Goal: Task Accomplishment & Management: Use online tool/utility

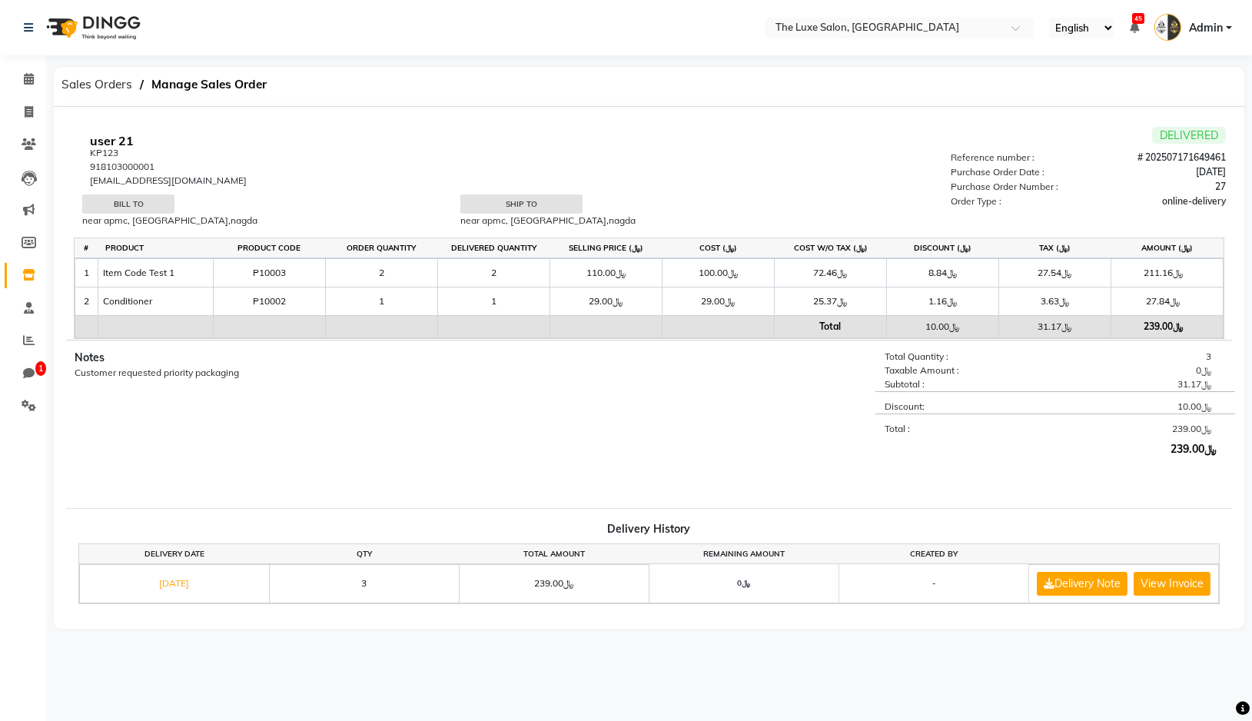
click at [96, 96] on span "Sales Orders" at bounding box center [97, 85] width 86 height 28
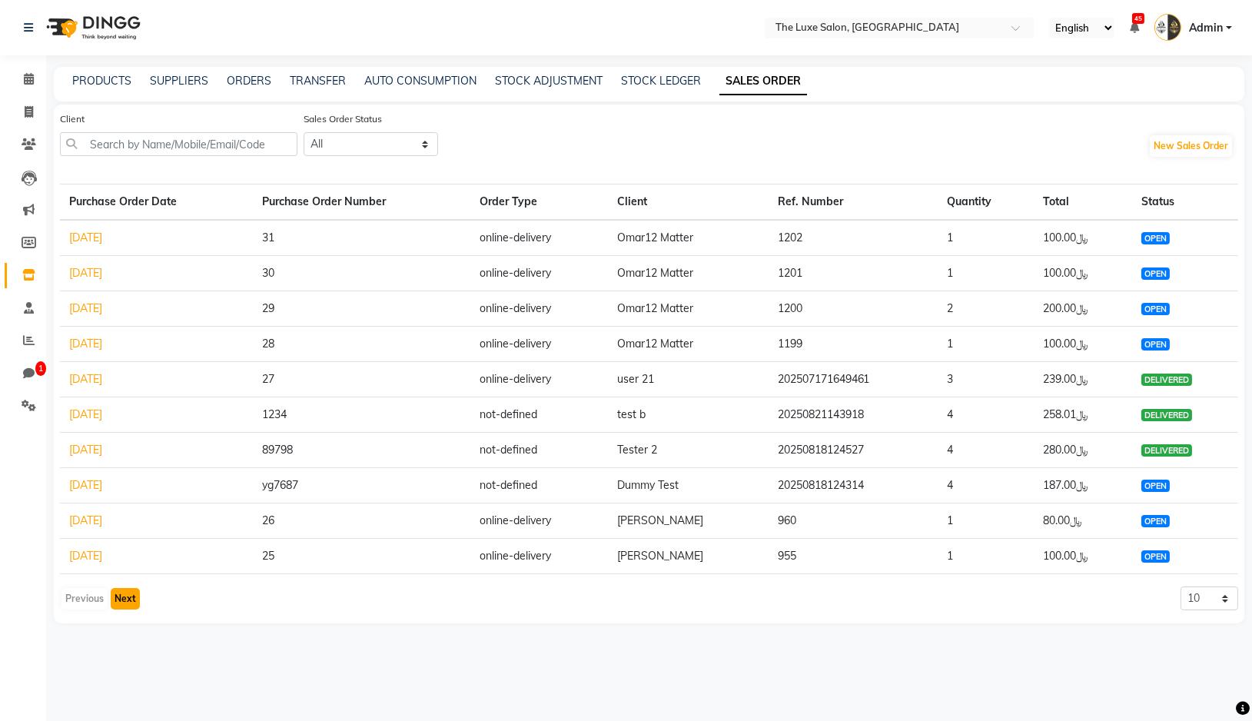
click at [119, 596] on button "Next" at bounding box center [125, 599] width 29 height 22
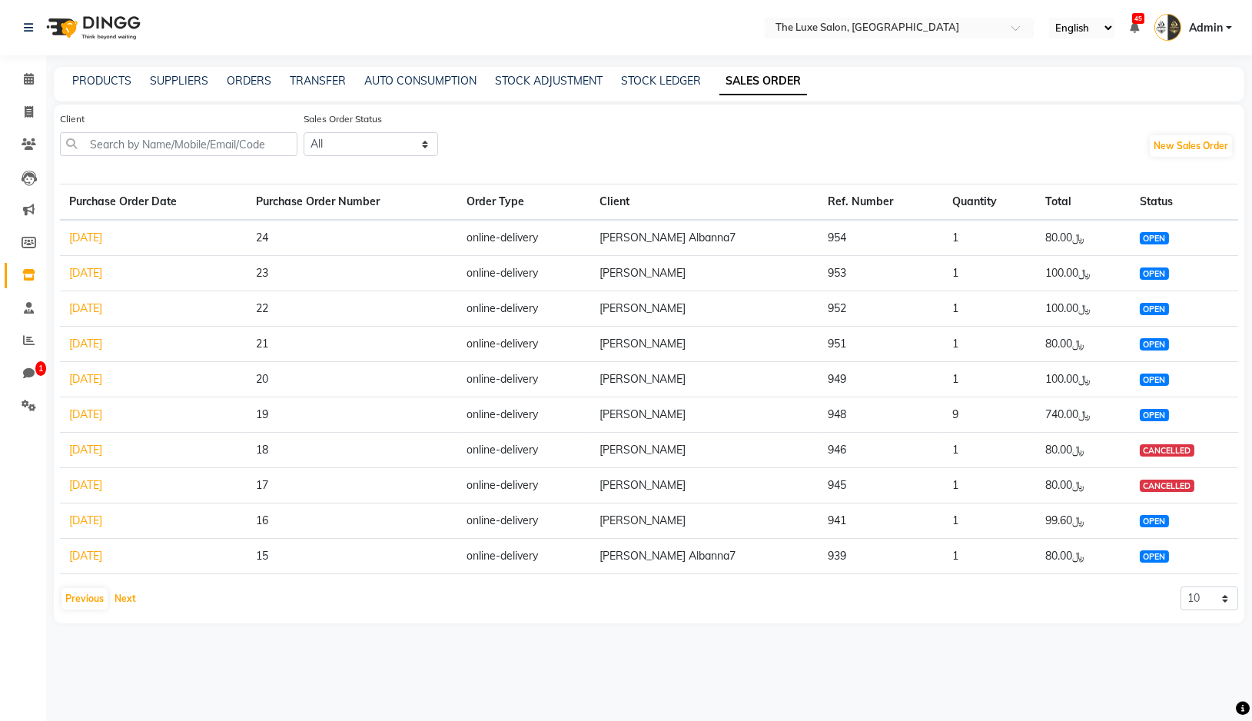
click at [119, 596] on button "Next" at bounding box center [125, 599] width 29 height 22
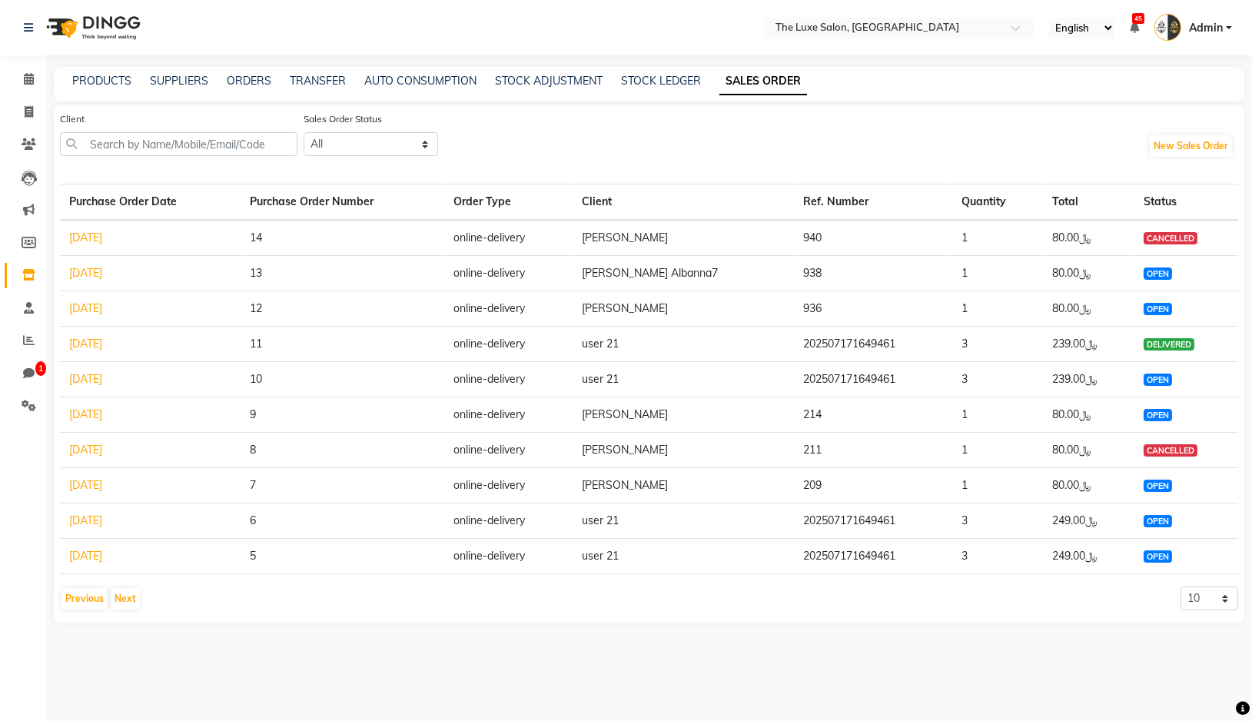
click at [102, 524] on link "[DATE]" at bounding box center [85, 520] width 33 height 14
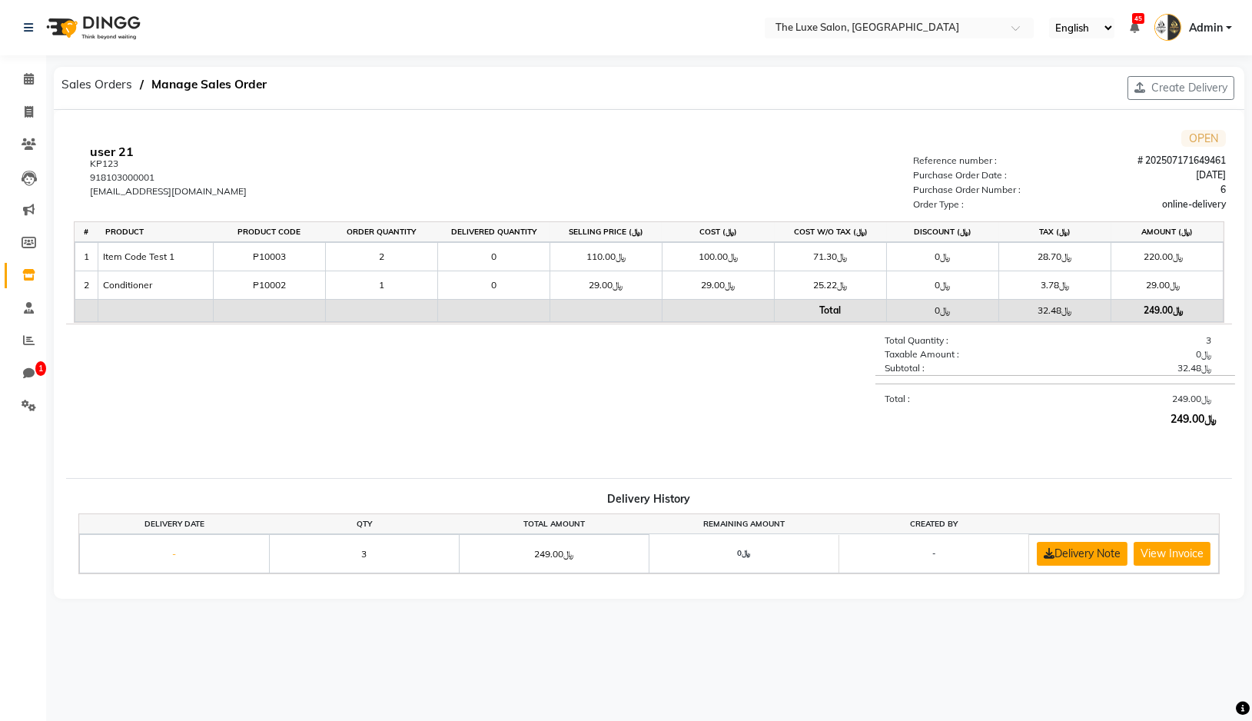
click at [1054, 549] on icon at bounding box center [1049, 553] width 11 height 11
click at [1202, 95] on button "Create Delivery" at bounding box center [1180, 88] width 107 height 24
select select "451"
select select "true"
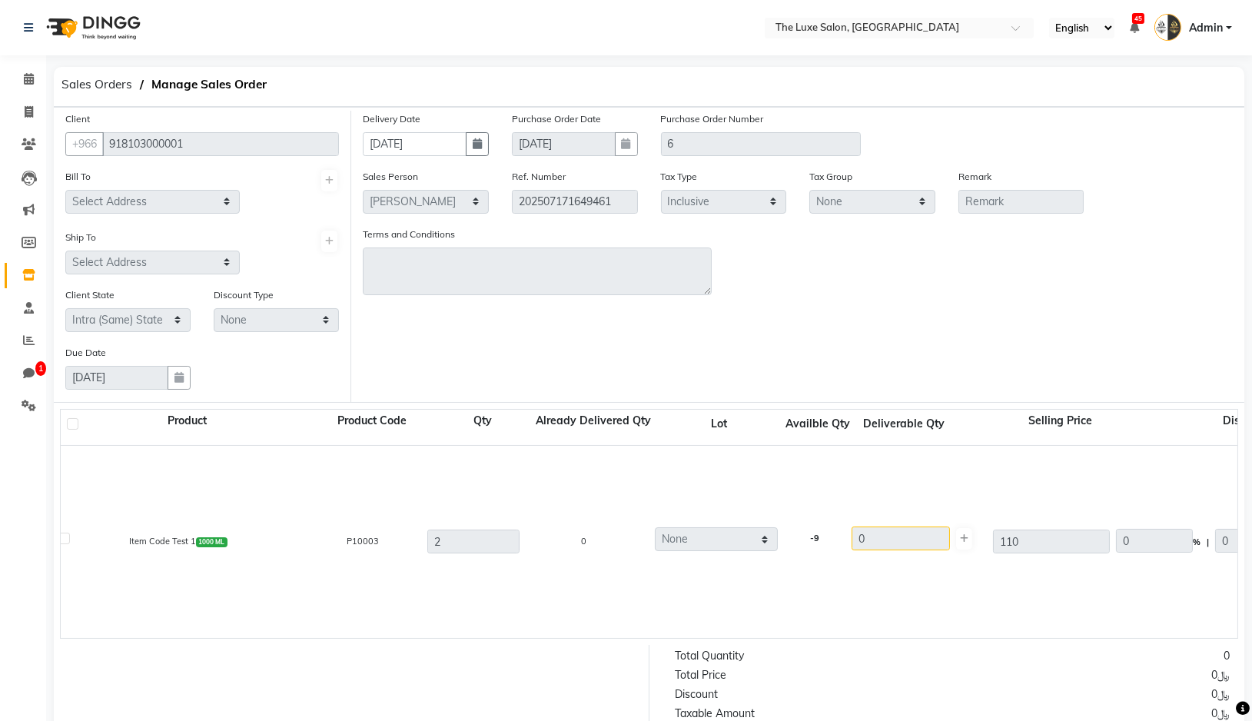
click at [66, 541] on label at bounding box center [64, 539] width 12 height 12
click at [66, 541] on input "checkbox" at bounding box center [63, 541] width 10 height 10
checkbox input "true"
type input "200"
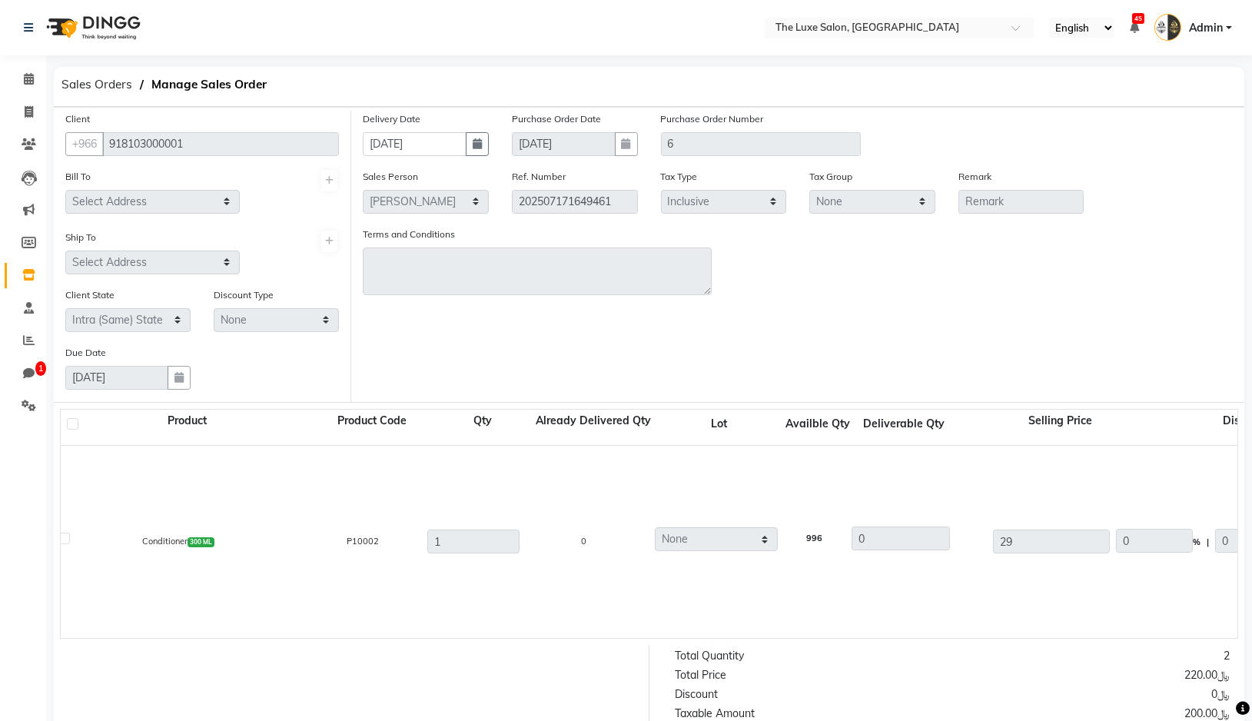
scroll to position [189, 0]
click at [64, 545] on label at bounding box center [64, 542] width 12 height 12
click at [64, 545] on input "checkbox" at bounding box center [63, 544] width 10 height 10
checkbox input "true"
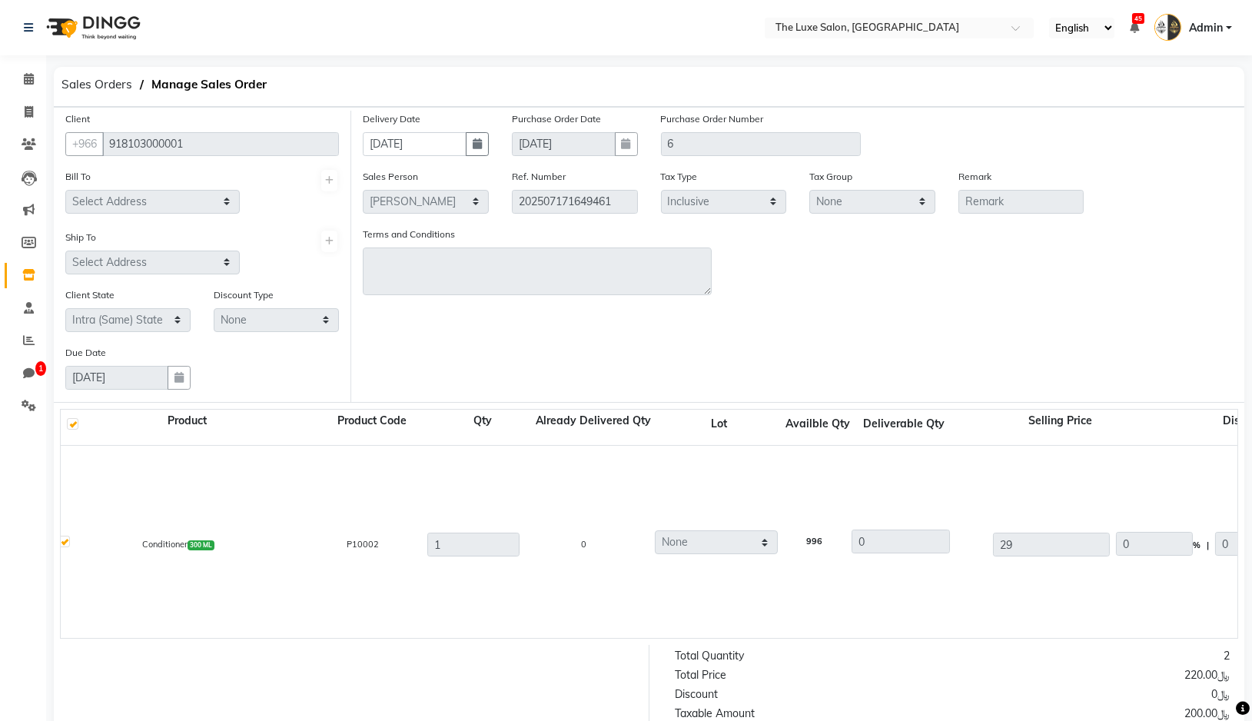
type input "29"
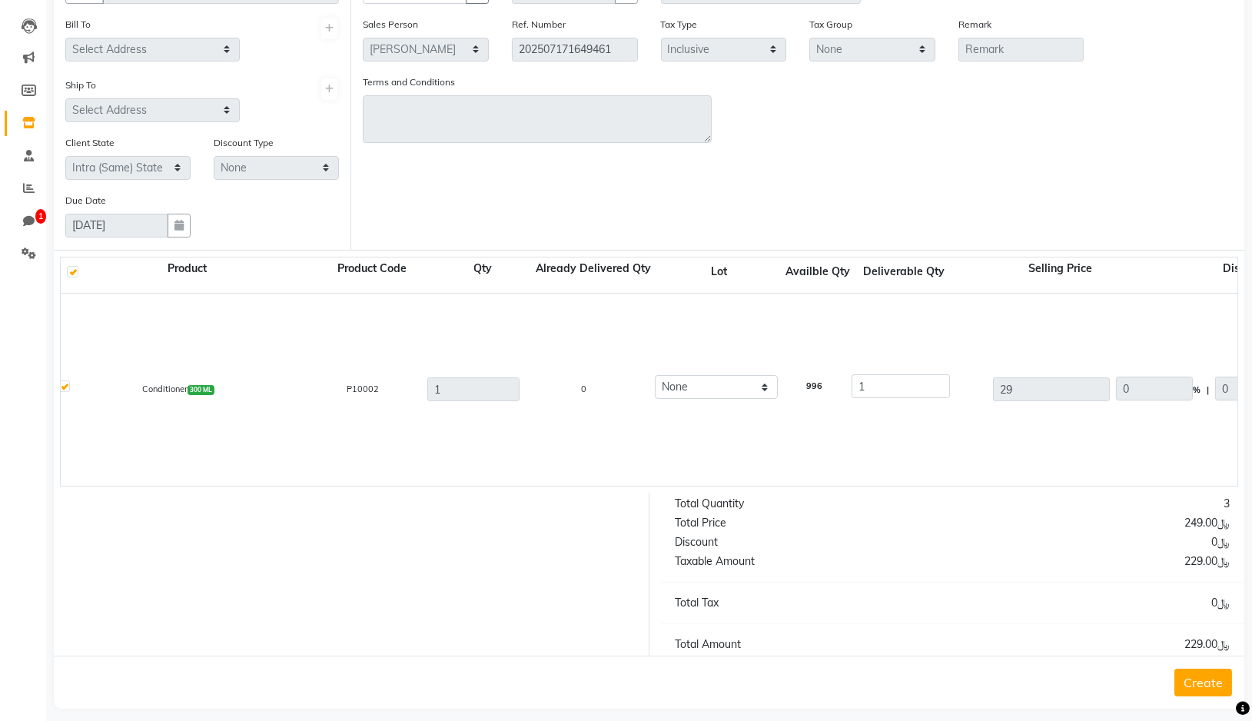
scroll to position [165, 0]
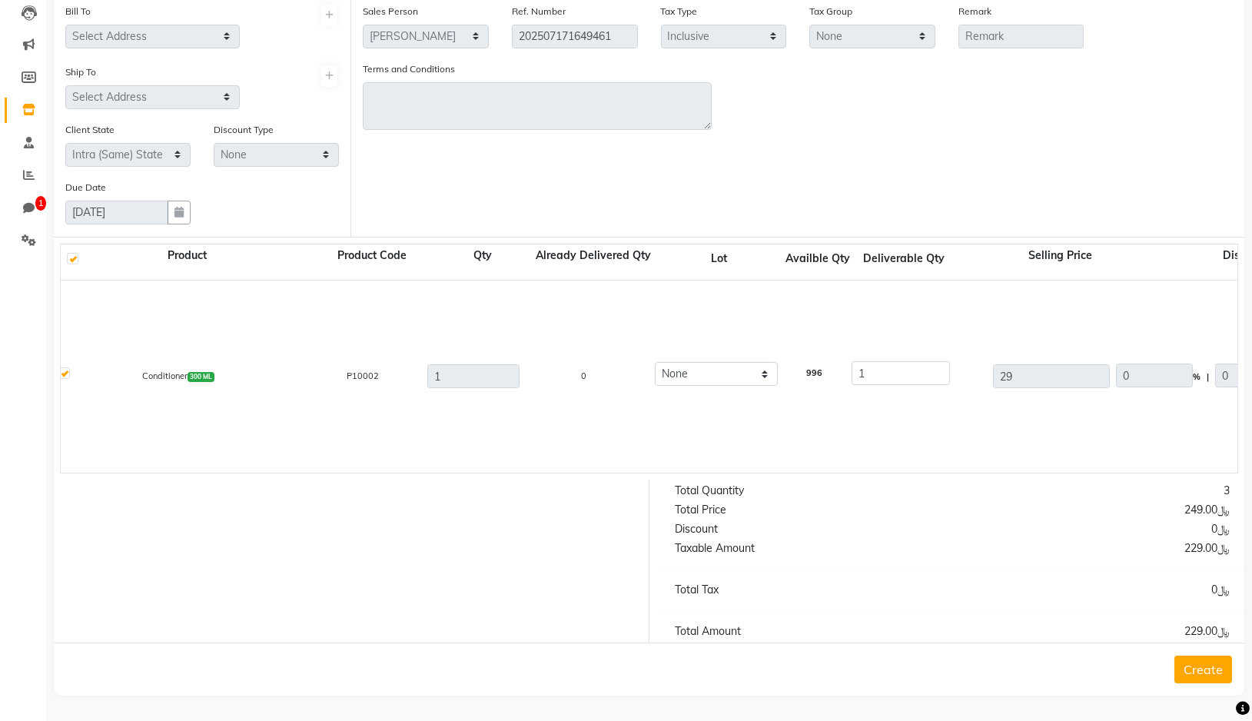
click at [1200, 669] on button "Create" at bounding box center [1203, 670] width 58 height 28
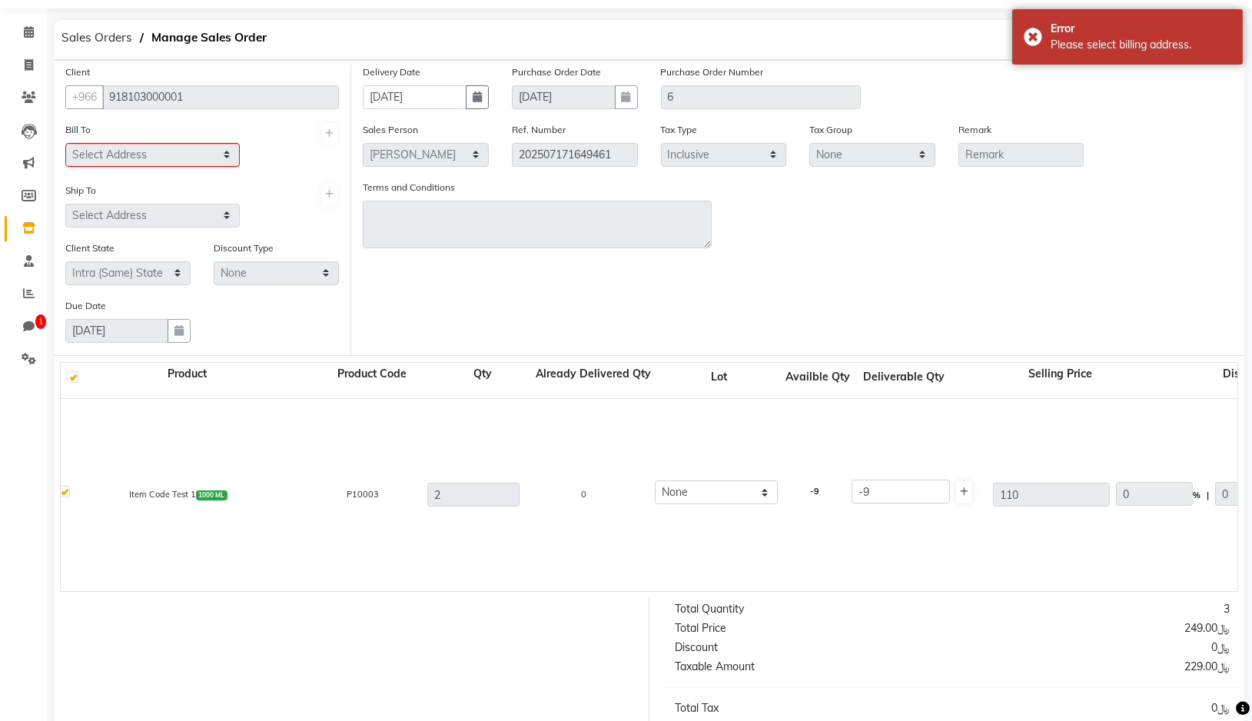
scroll to position [0, 0]
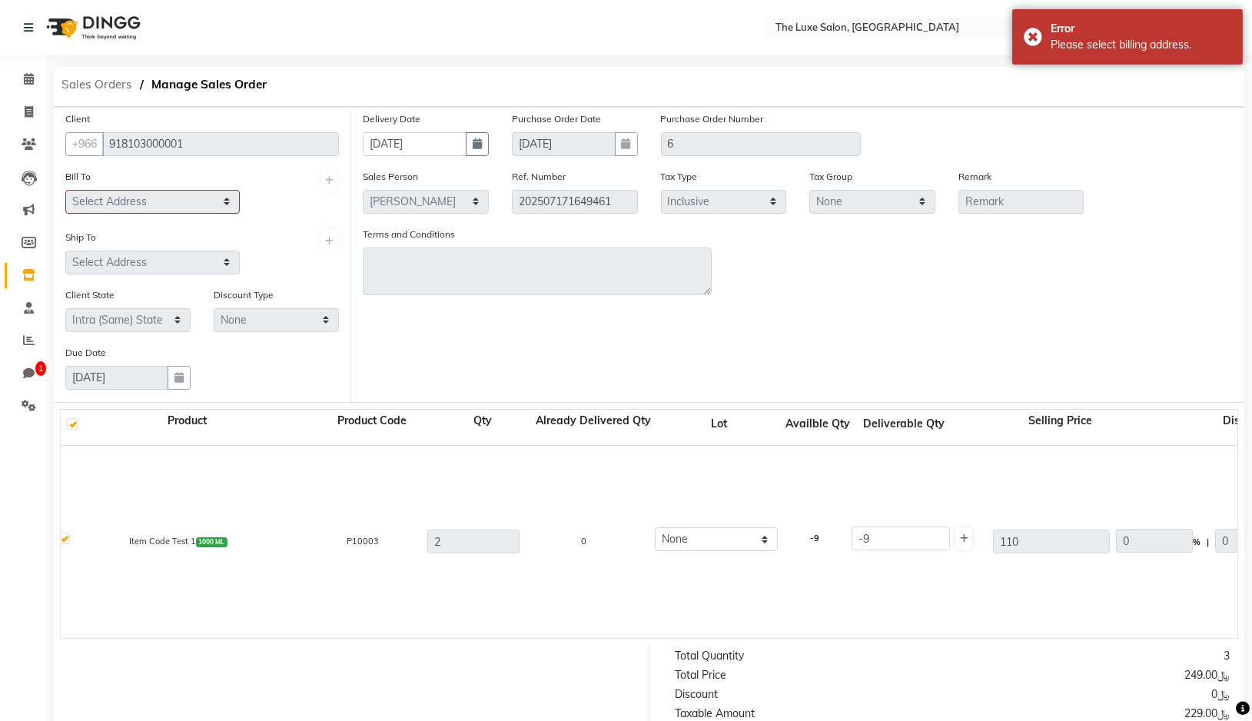
click at [106, 81] on span "Sales Orders" at bounding box center [97, 85] width 86 height 28
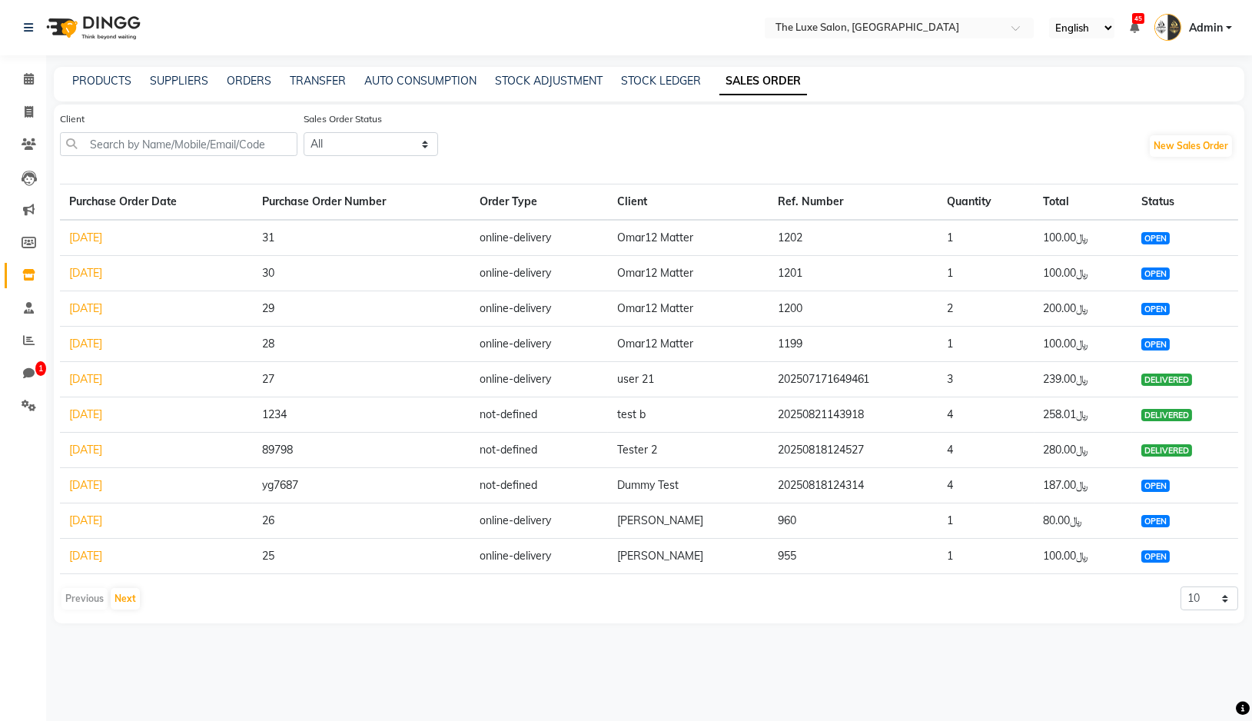
click at [837, 144] on div "Client Sales Order Status All OPEN PARTIAL-DELIVERED DELIVERED CANCELLED CLOSED…" at bounding box center [649, 146] width 1178 height 70
click at [890, 28] on input "text" at bounding box center [883, 29] width 223 height 15
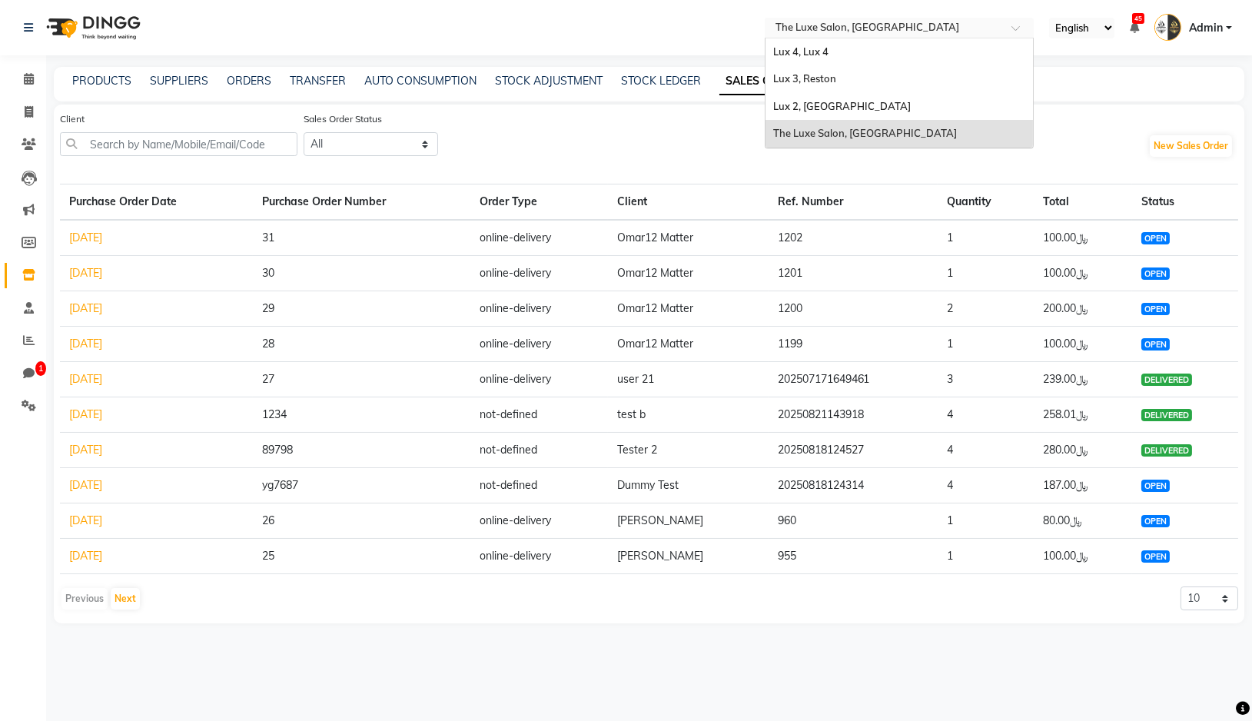
click at [633, 149] on div "Client Sales Order Status All OPEN PARTIAL-DELIVERED DELIVERED CANCELLED CLOSED…" at bounding box center [649, 146] width 1178 height 70
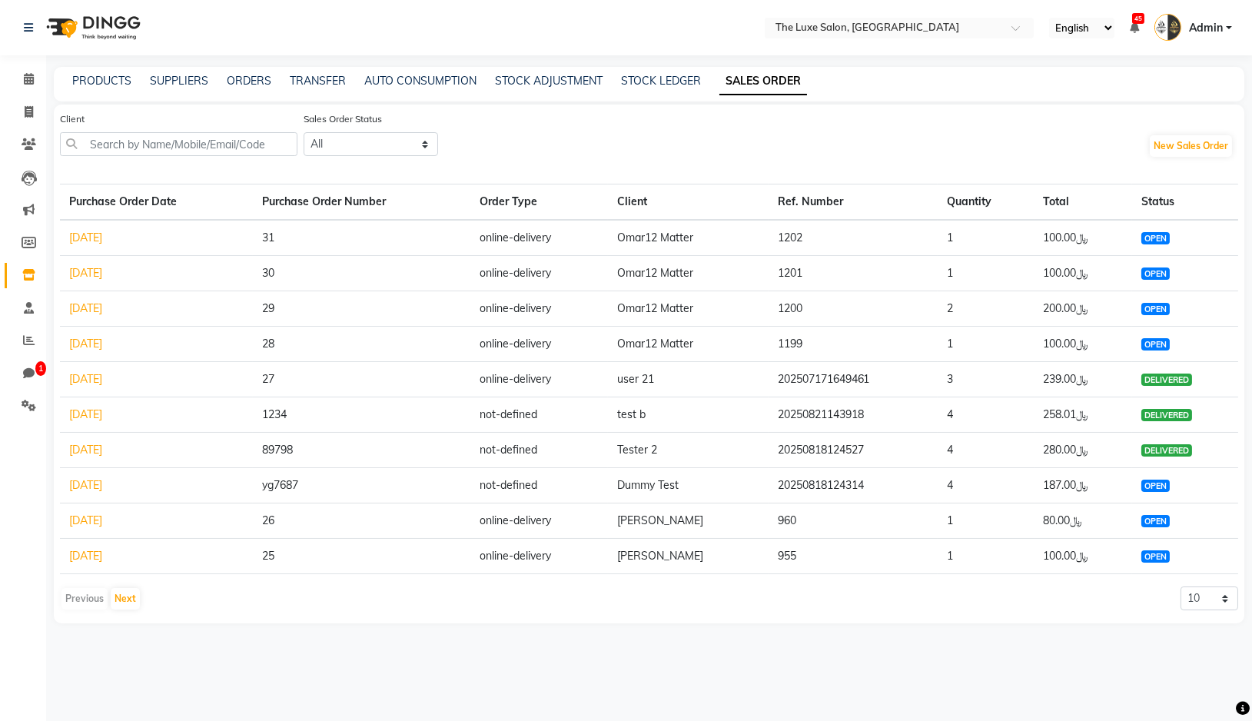
click at [1210, 32] on span "Admin" at bounding box center [1206, 28] width 34 height 16
click at [1190, 98] on link "Sign out" at bounding box center [1153, 110] width 141 height 24
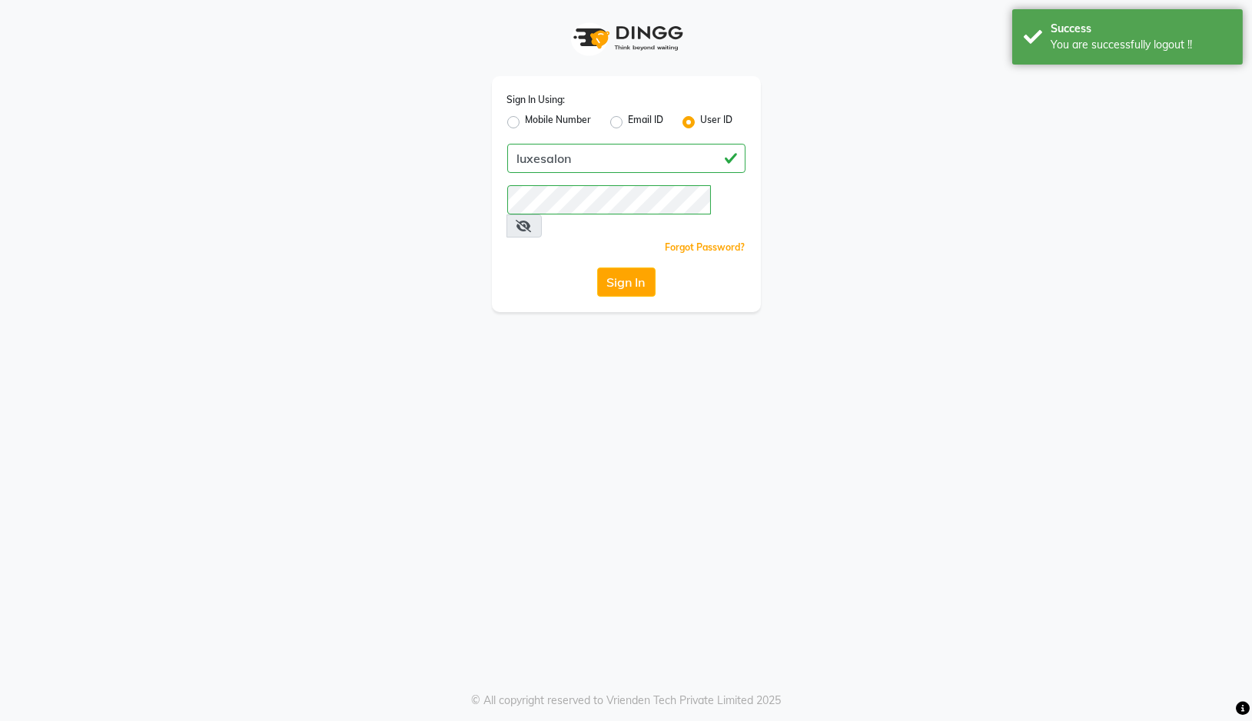
click at [542, 214] on span at bounding box center [523, 225] width 35 height 23
click at [727, 236] on div "Sign In Using: Mobile Number Email ID User ID luxesalon Remember me Forgot Pass…" at bounding box center [626, 194] width 269 height 236
click at [532, 220] on icon at bounding box center [523, 226] width 15 height 12
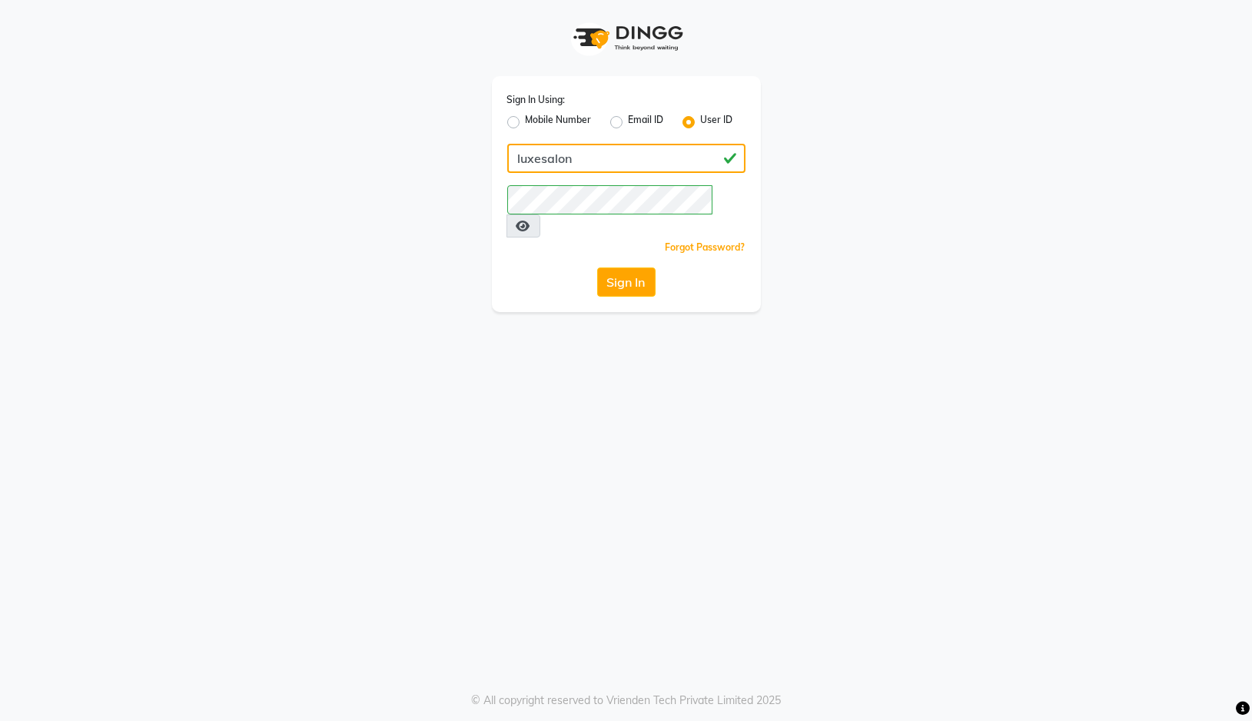
click at [616, 168] on input "luxesalon" at bounding box center [626, 158] width 238 height 29
type input "automation1"
click at [639, 267] on button "Sign In" at bounding box center [626, 281] width 58 height 29
